Goal: Check status: Check status

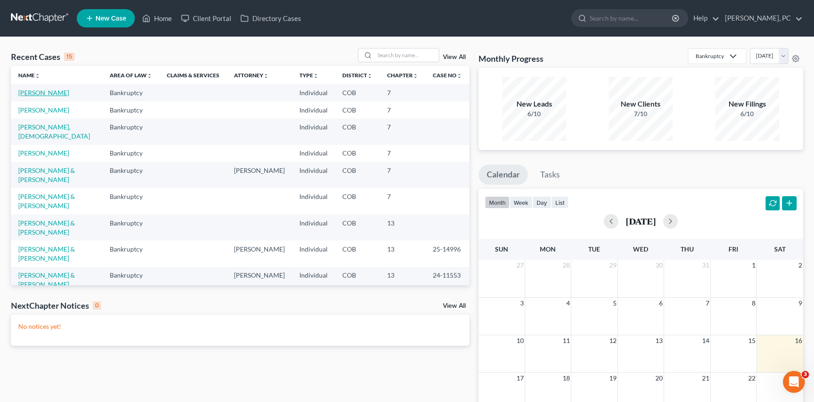
click at [56, 94] on link "[PERSON_NAME]" at bounding box center [43, 93] width 51 height 8
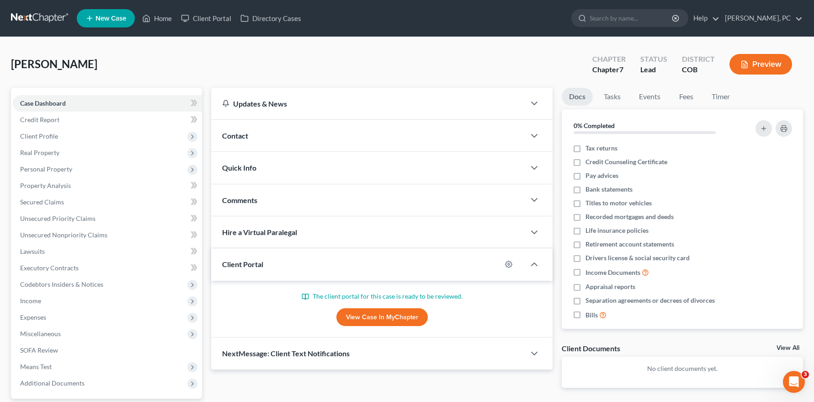
click at [360, 317] on link "View Case in MyChapter" at bounding box center [381, 317] width 91 height 18
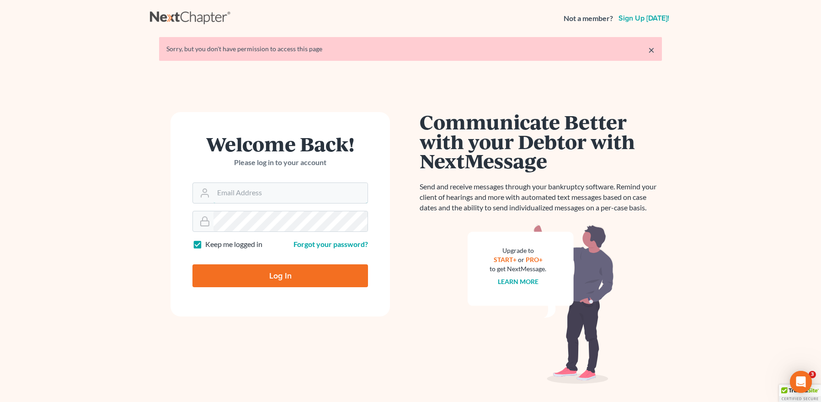
type input "[EMAIL_ADDRESS][DOMAIN_NAME]"
click at [283, 272] on input "Log In" at bounding box center [280, 275] width 176 height 23
type input "Thinking..."
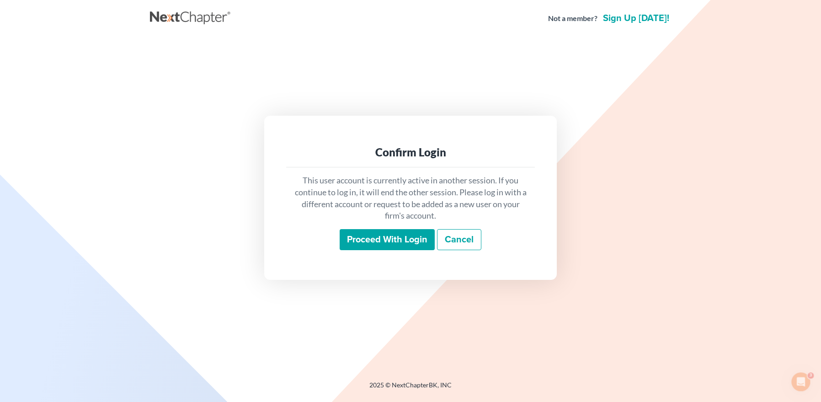
click at [353, 237] on input "Proceed with login" at bounding box center [387, 239] width 95 height 21
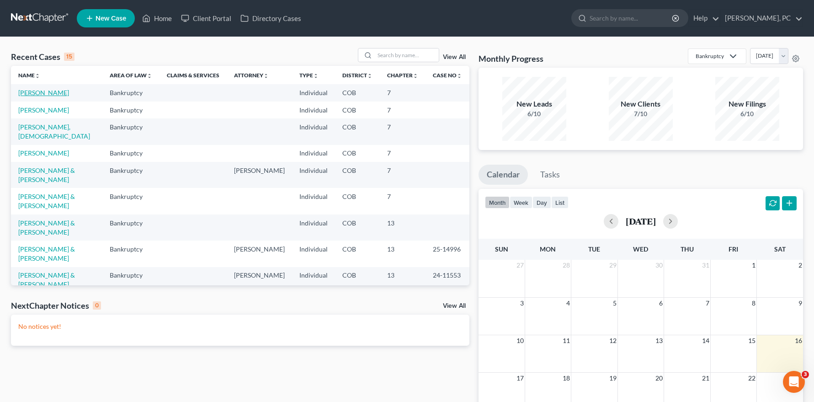
click at [51, 92] on link "[PERSON_NAME]" at bounding box center [43, 93] width 51 height 8
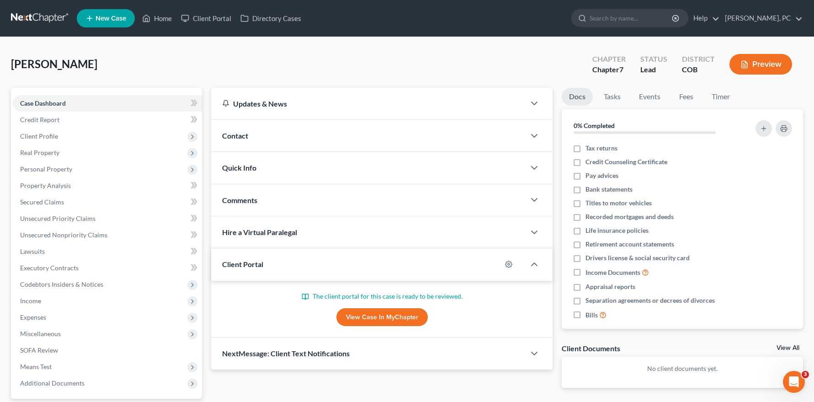
click at [363, 316] on link "View Case in MyChapter" at bounding box center [381, 317] width 91 height 18
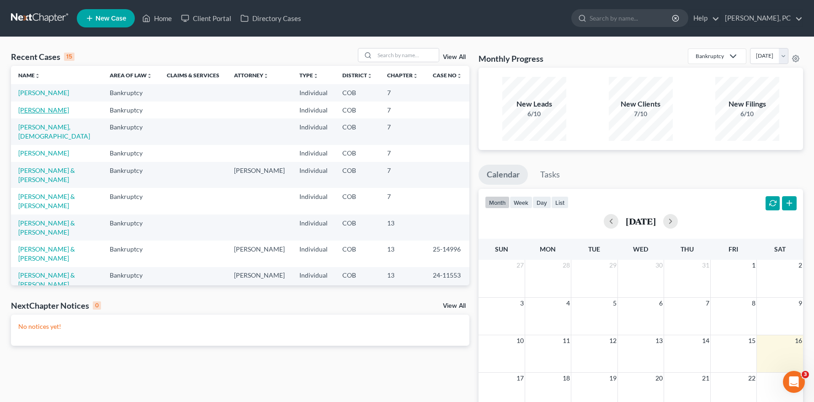
click at [53, 111] on link "[PERSON_NAME]" at bounding box center [43, 110] width 51 height 8
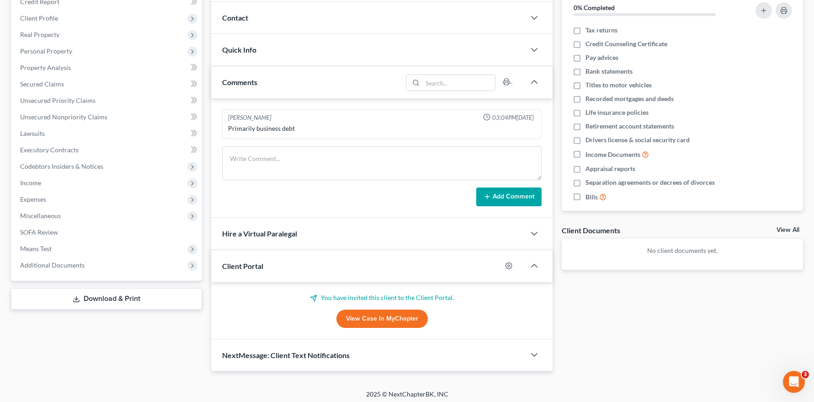
scroll to position [122, 0]
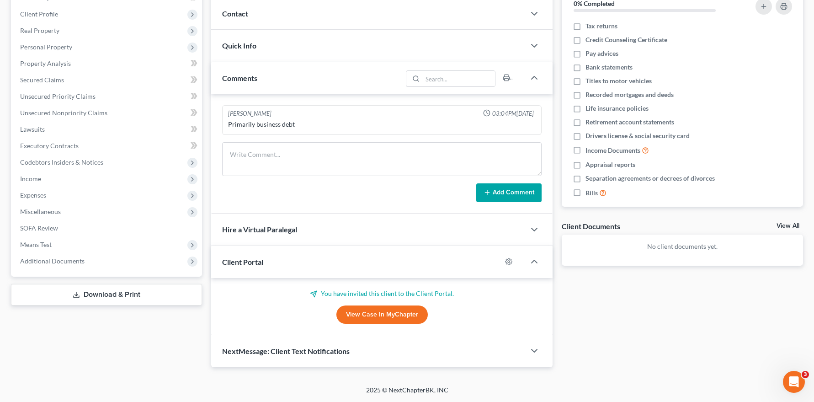
click at [362, 313] on link "View Case in MyChapter" at bounding box center [381, 314] width 91 height 18
